Goal: Information Seeking & Learning: Learn about a topic

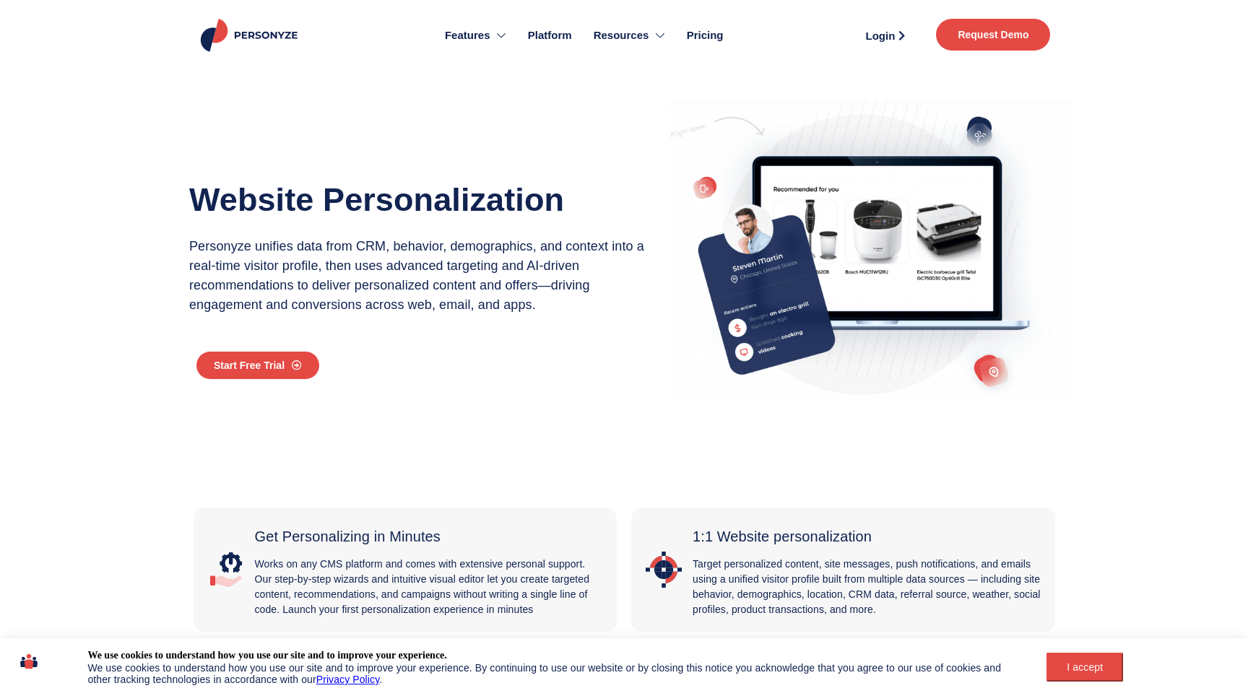
click at [251, 30] on img at bounding box center [251, 35] width 106 height 33
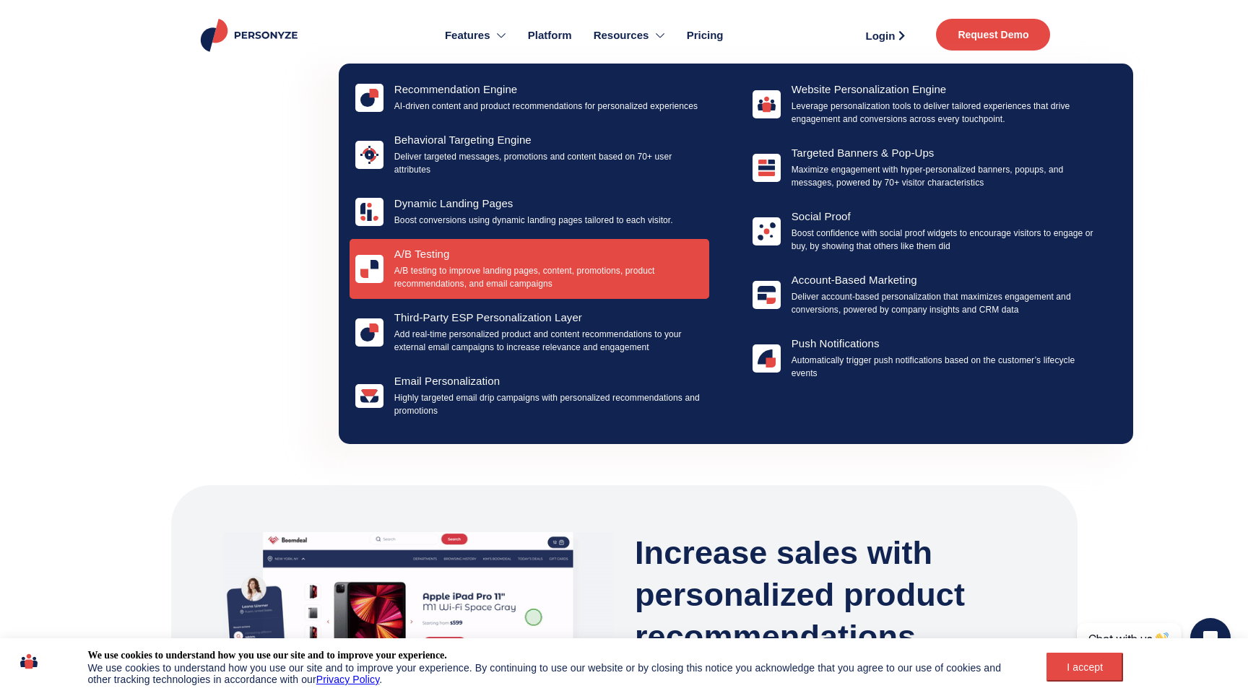
click at [478, 255] on h4 "a/b testing" at bounding box center [548, 254] width 309 height 13
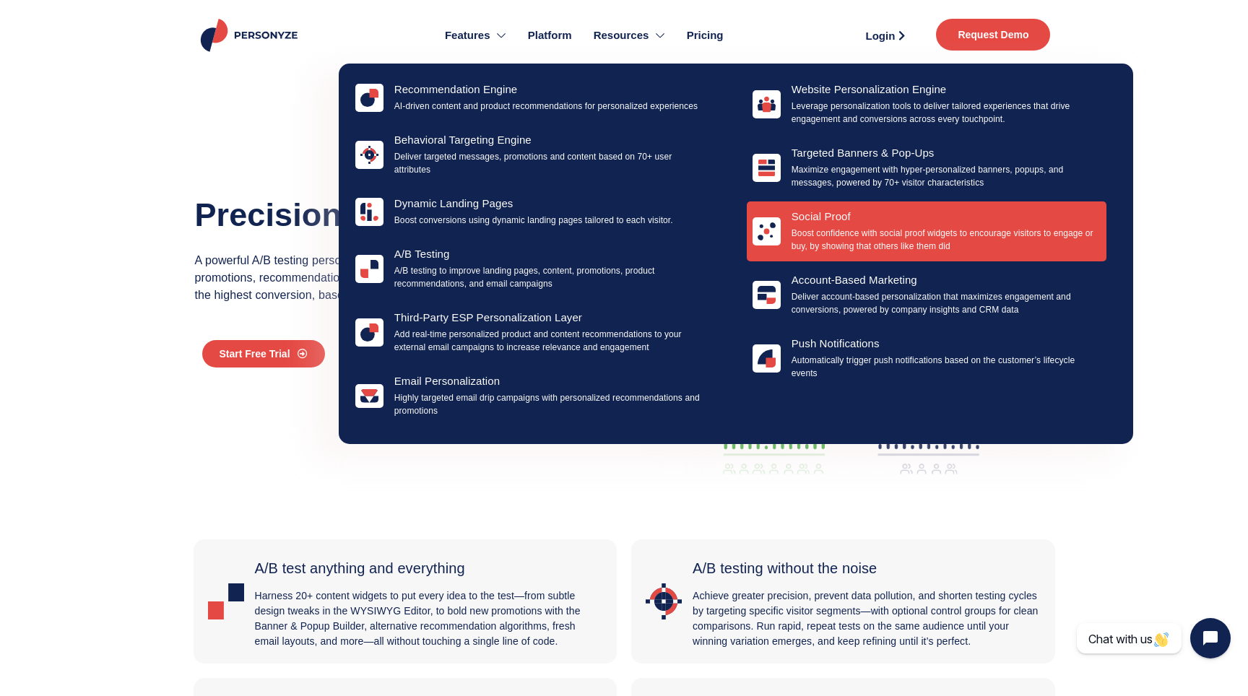
click at [854, 224] on div "Social Proof Boost confidence with social proof widgets to encourage visitors t…" at bounding box center [945, 231] width 309 height 43
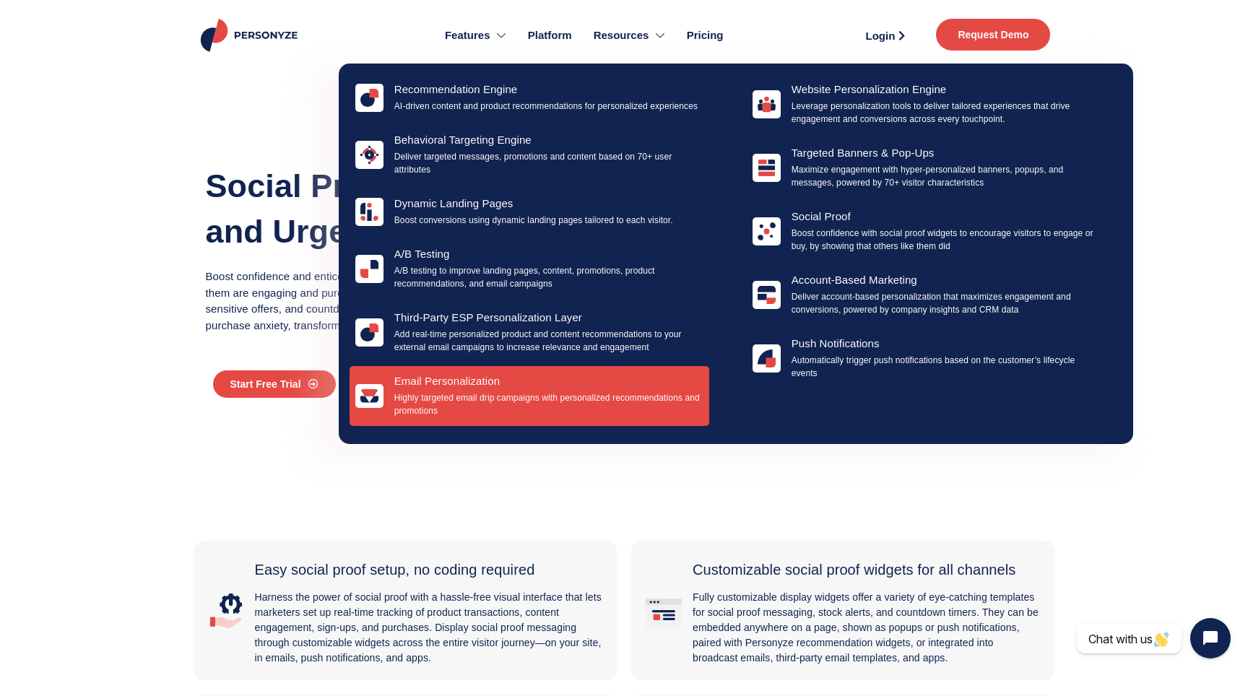
click at [528, 388] on div "Email Personalization Highly targeted email drip campaigns with personalized re…" at bounding box center [548, 396] width 309 height 43
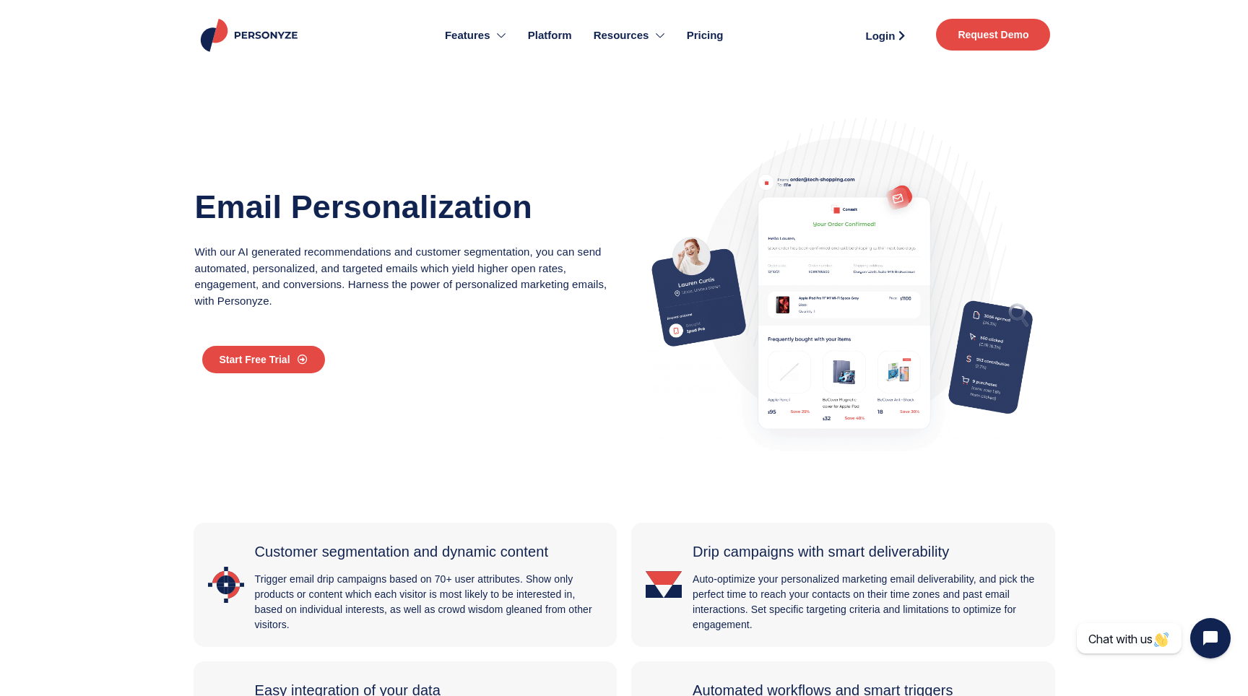
click at [707, 38] on span "Pricing" at bounding box center [705, 35] width 37 height 17
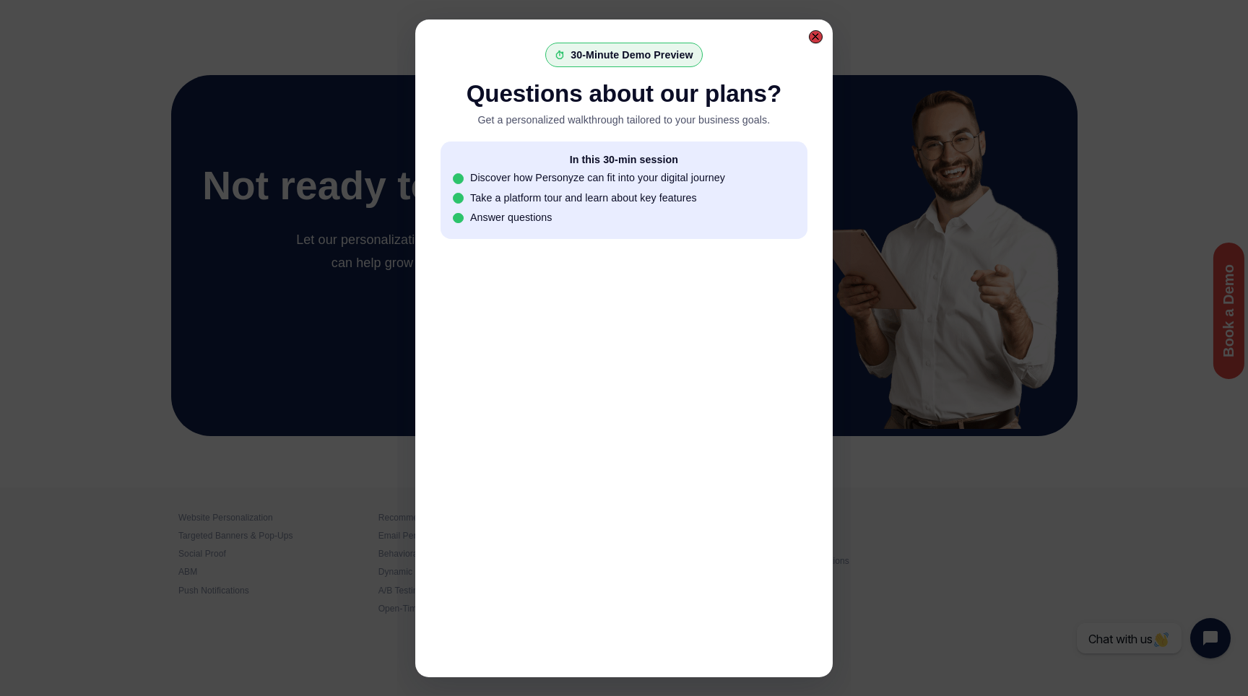
click at [819, 40] on div at bounding box center [816, 37] width 14 height 14
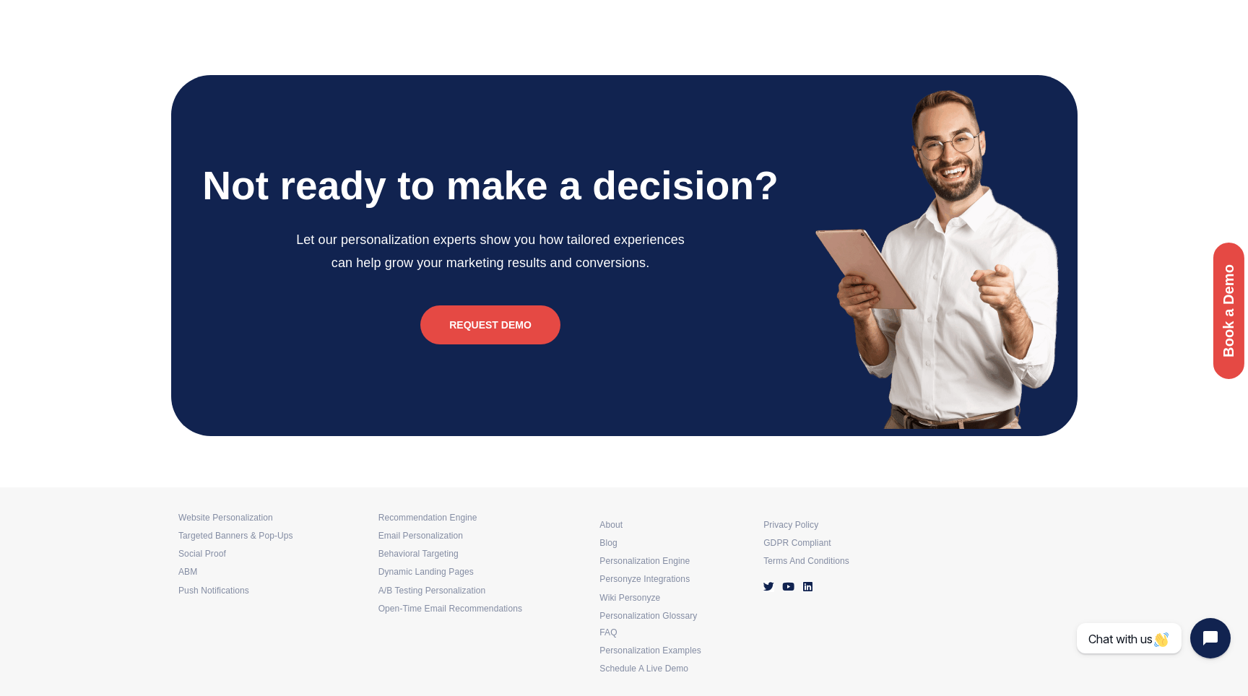
scroll to position [3437, 0]
click at [1223, 295] on div "Book a Demo" at bounding box center [1228, 311] width 38 height 144
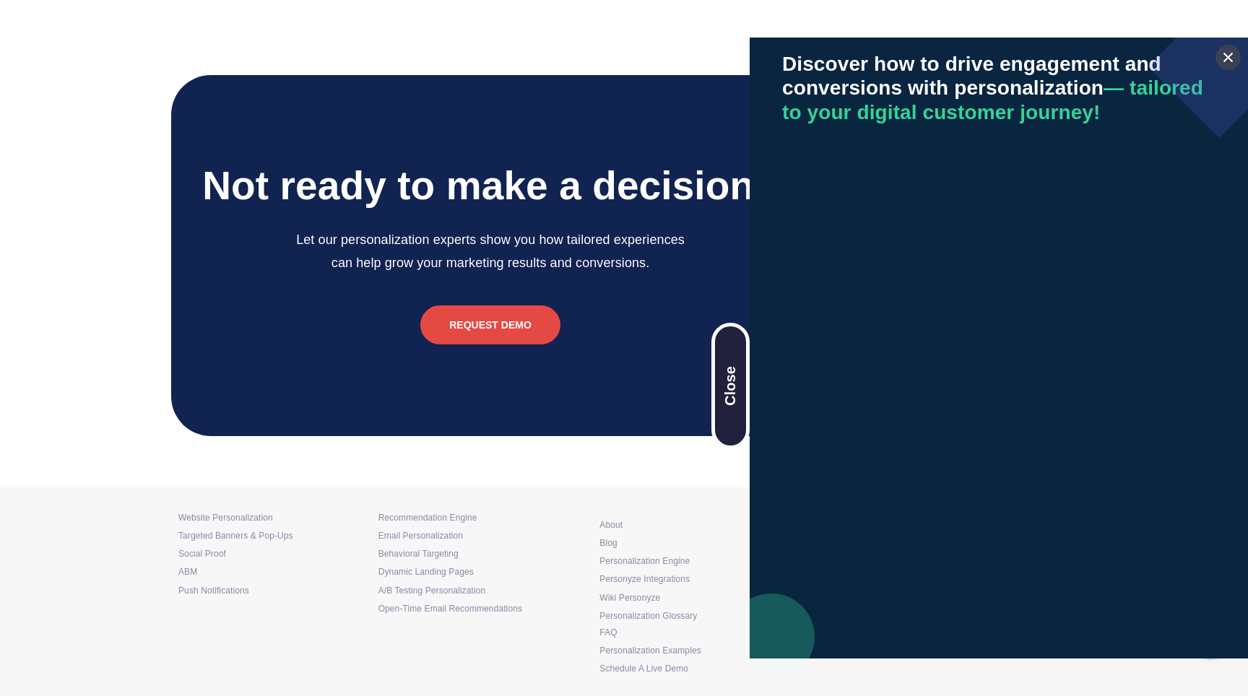
click at [721, 427] on div "Close" at bounding box center [730, 386] width 38 height 126
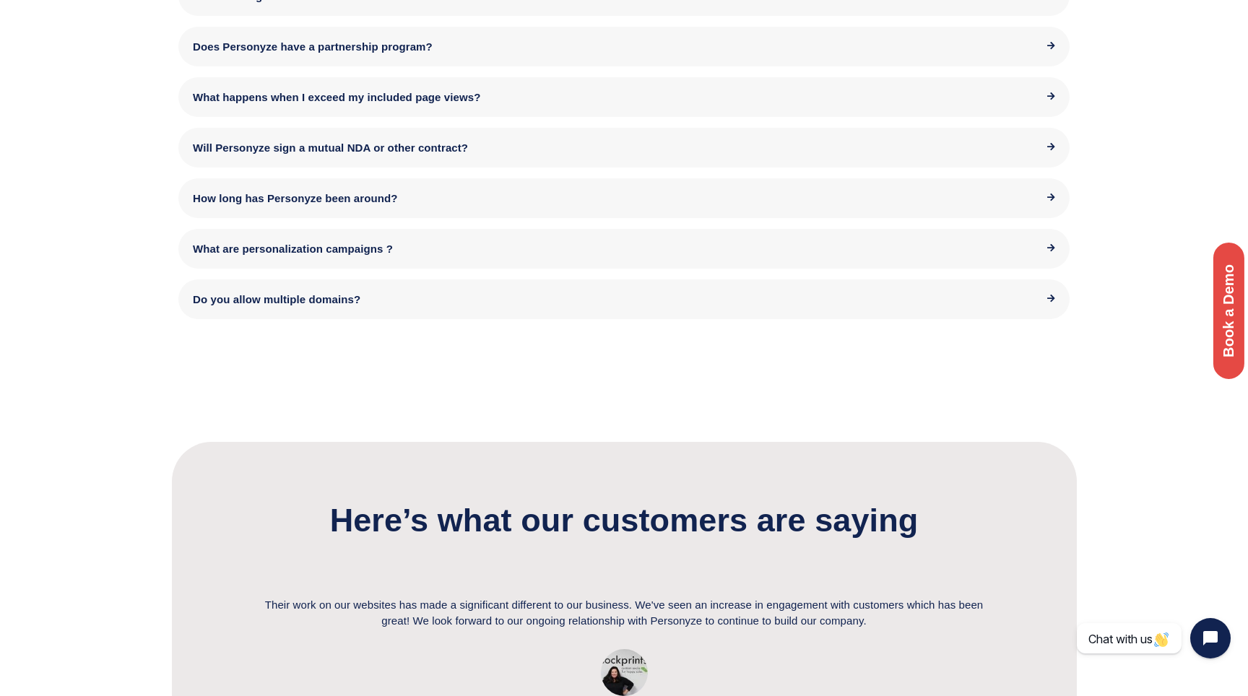
scroll to position [2325, 0]
